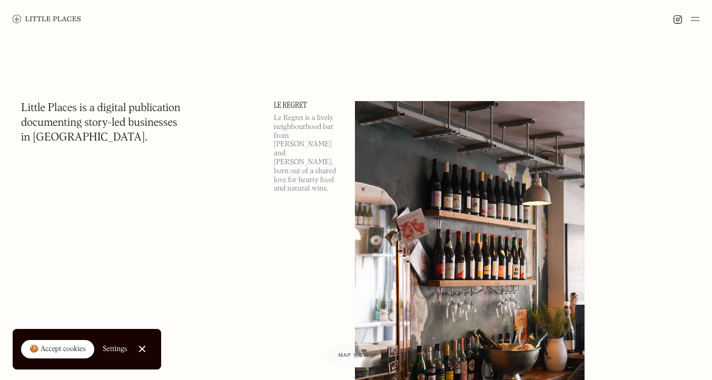
click at [70, 350] on div "🍪 Accept cookies" at bounding box center [57, 349] width 56 height 11
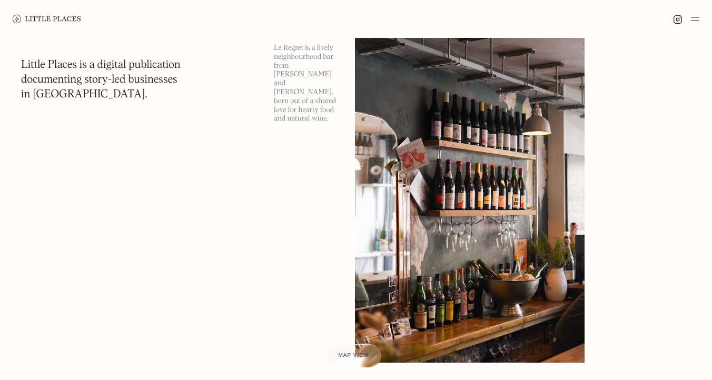
scroll to position [16, 0]
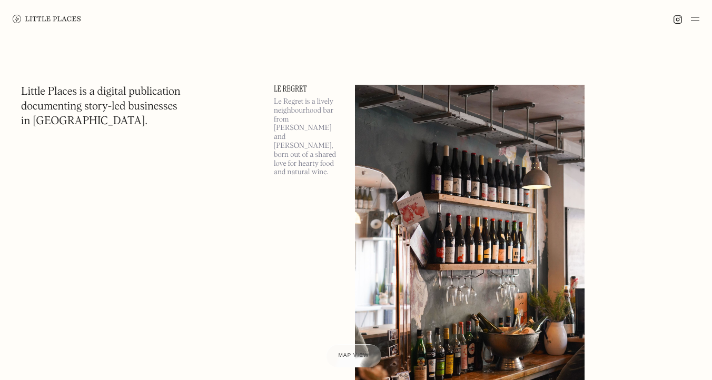
click at [302, 85] on link "Le Regret" at bounding box center [308, 89] width 68 height 8
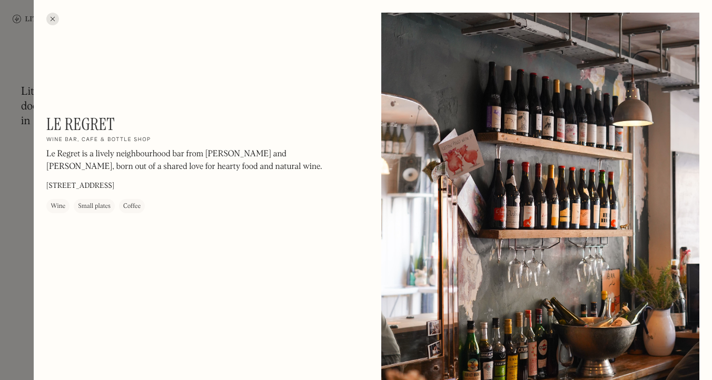
click at [95, 124] on h1 "Le Regret" at bounding box center [80, 124] width 68 height 20
copy div "Le Regret On Our Radar"
click at [19, 65] on div at bounding box center [356, 190] width 712 height 380
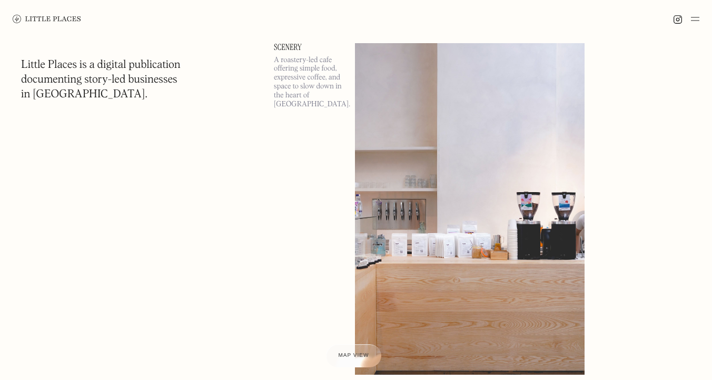
scroll to position [426, 0]
click at [294, 43] on link "Scenery" at bounding box center [308, 47] width 68 height 8
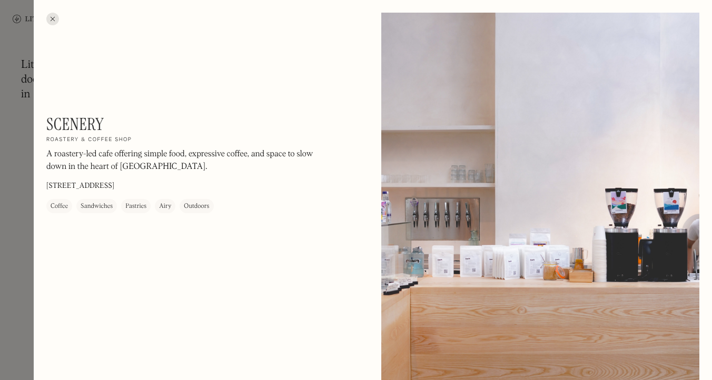
click at [83, 121] on h1 "Scenery" at bounding box center [74, 124] width 57 height 20
copy h1 "Scenery"
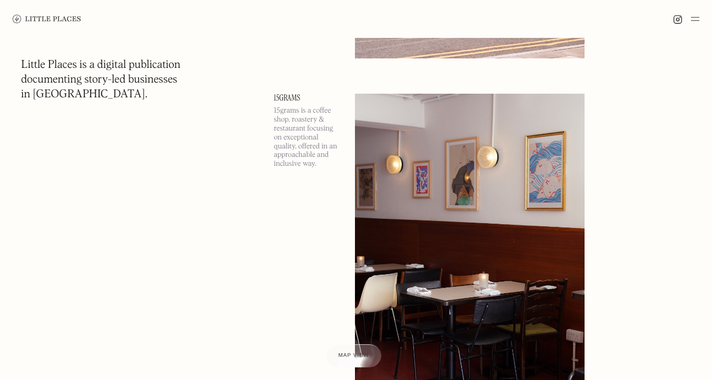
scroll to position [1476, 0]
click at [693, 17] on img at bounding box center [694, 19] width 8 height 13
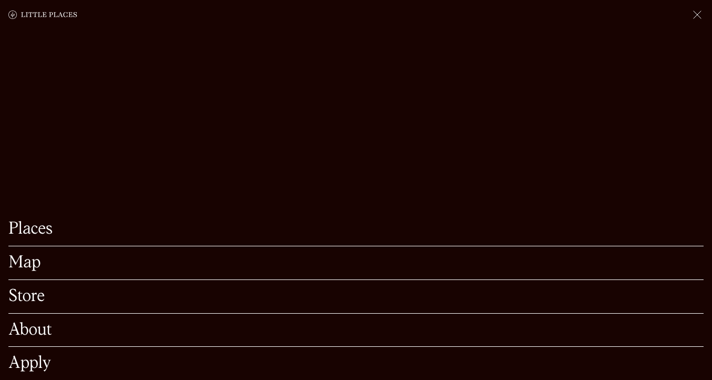
click at [16, 264] on link "Map" at bounding box center [355, 263] width 695 height 16
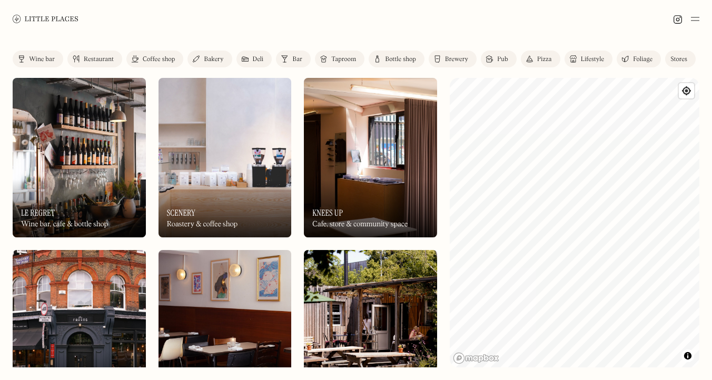
click at [679, 57] on div "Stores" at bounding box center [678, 59] width 17 height 6
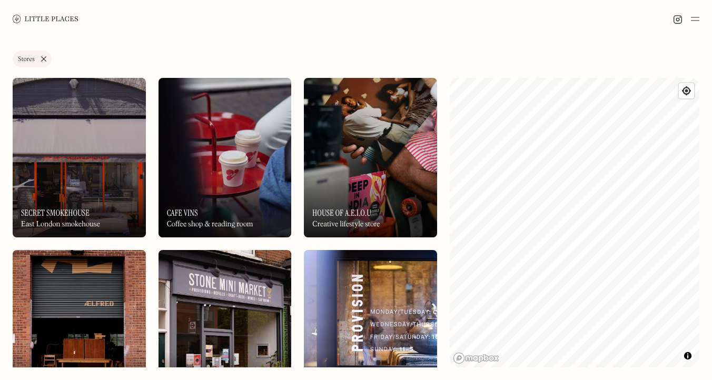
click at [42, 55] on link "Stores" at bounding box center [32, 59] width 39 height 17
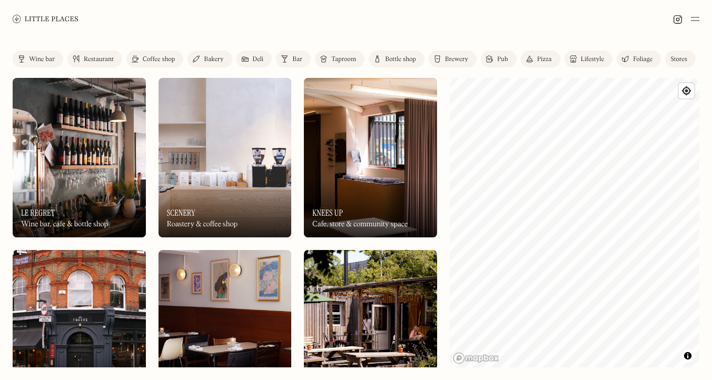
click at [251, 56] on link "Deli" at bounding box center [254, 59] width 36 height 17
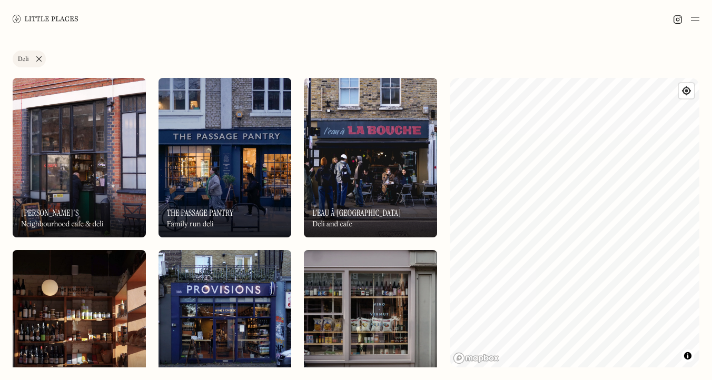
click at [246, 164] on img at bounding box center [224, 157] width 133 height 159
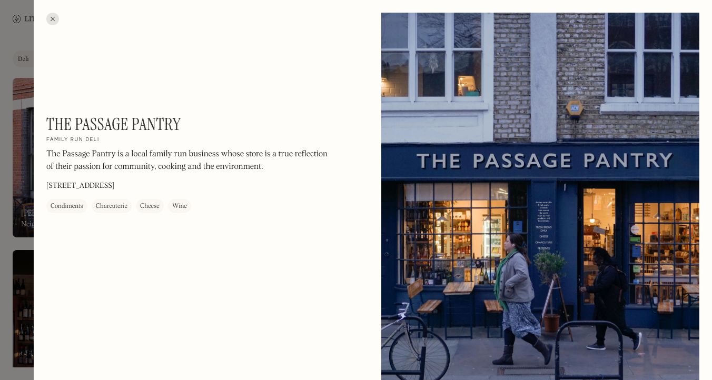
click at [20, 239] on div at bounding box center [356, 190] width 712 height 380
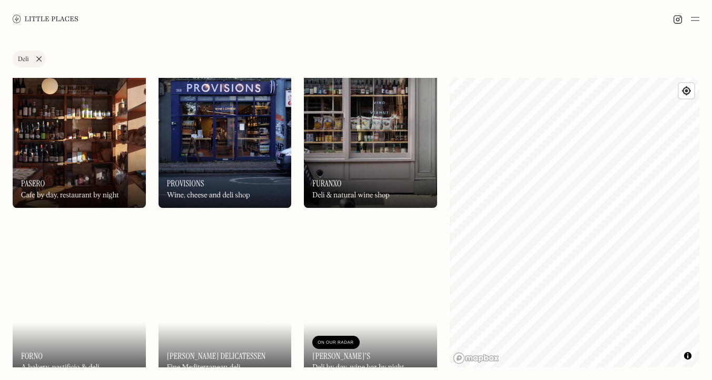
scroll to position [161, 0]
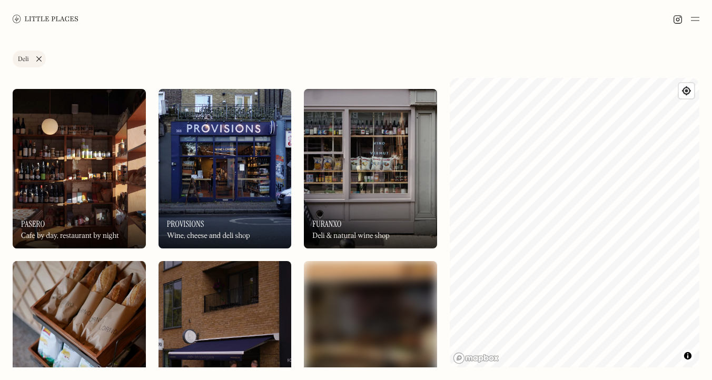
click at [225, 197] on div "On Our Radar Provisions Wine, cheese and deli shop" at bounding box center [224, 220] width 133 height 58
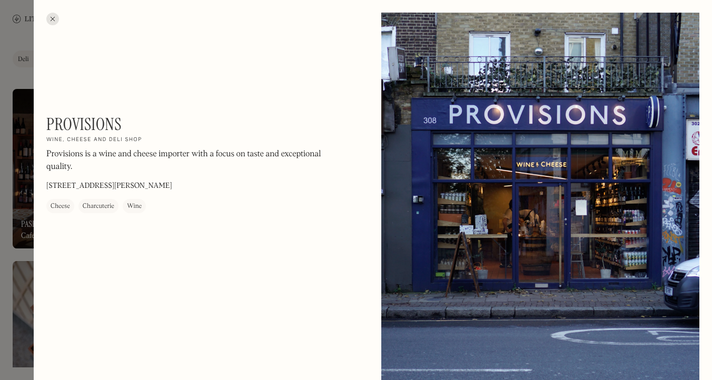
click at [24, 209] on div at bounding box center [356, 190] width 712 height 380
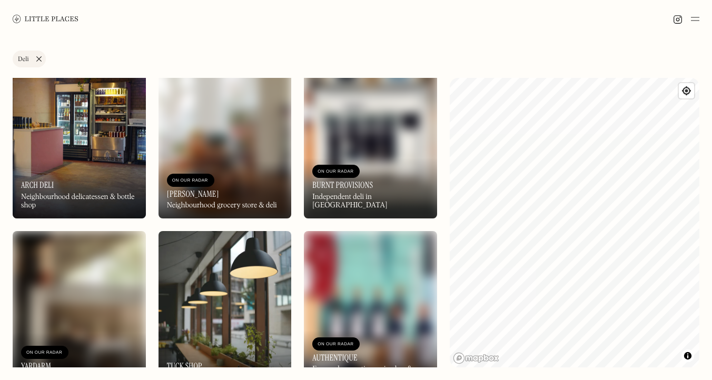
scroll to position [925, 0]
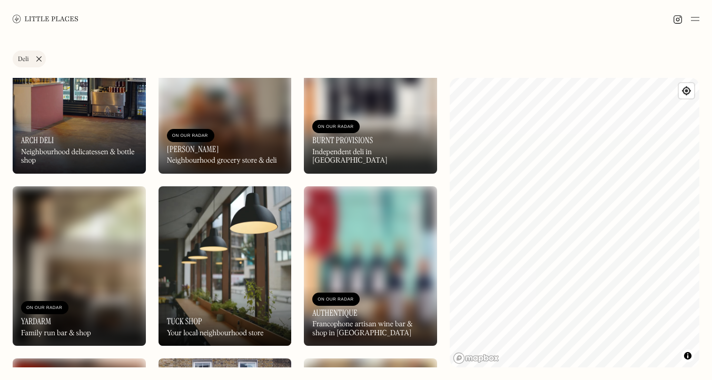
click at [226, 149] on div "On Our Radar Gladwell's Neighbourhood grocery store & deli" at bounding box center [224, 145] width 133 height 58
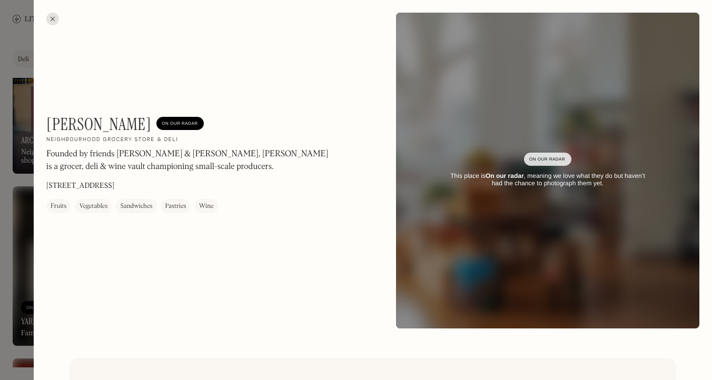
click at [27, 224] on div at bounding box center [356, 190] width 712 height 380
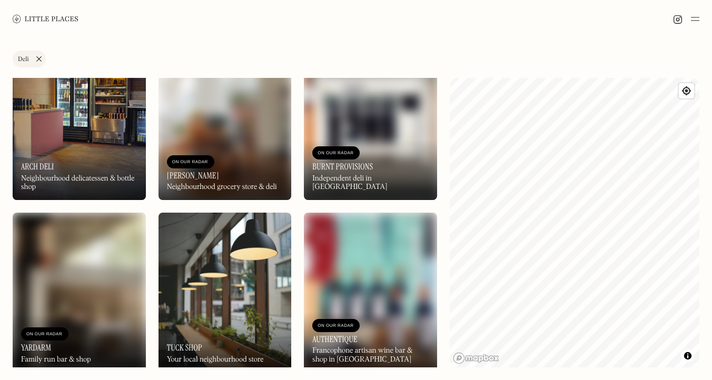
scroll to position [890, 0]
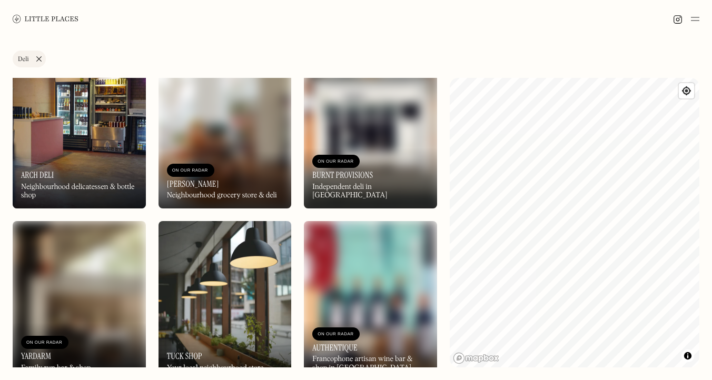
click at [186, 186] on h3 "[PERSON_NAME]" at bounding box center [193, 184] width 52 height 10
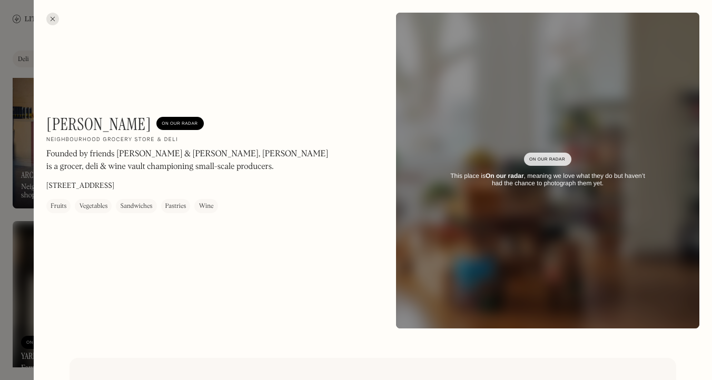
drag, startPoint x: 47, startPoint y: 185, endPoint x: 122, endPoint y: 184, distance: 74.7
click at [114, 184] on p "[STREET_ADDRESS]" at bounding box center [80, 186] width 68 height 11
copy p "[STREET_ADDRESS]"
click at [101, 120] on h1 "[PERSON_NAME]" at bounding box center [98, 124] width 105 height 20
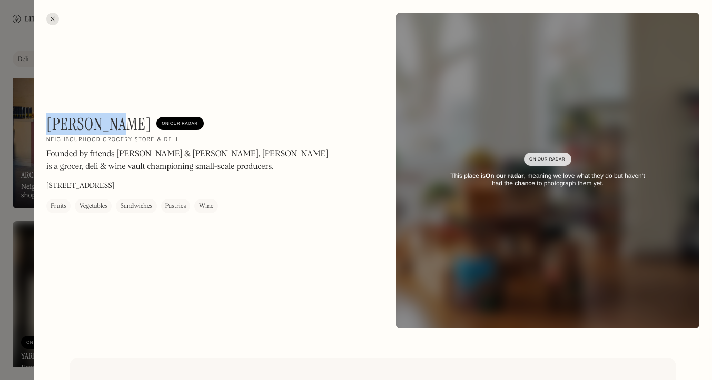
copy h1 "[PERSON_NAME]"
